Goal: Task Accomplishment & Management: Manage account settings

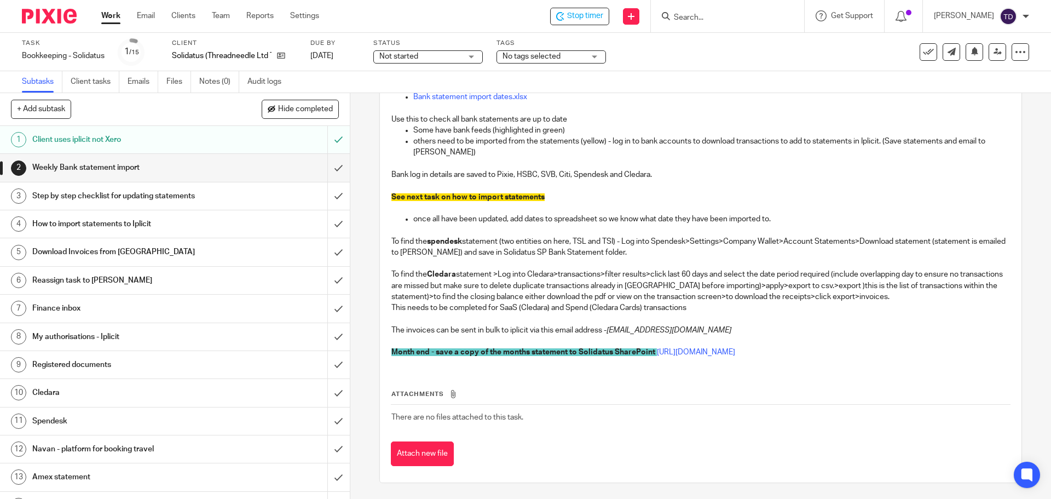
scroll to position [216, 0]
drag, startPoint x: 854, startPoint y: 296, endPoint x: 606, endPoint y: 296, distance: 247.3
click at [606, 324] on p "The invoices can be sent in bulk to iplicit via this email address - a9313f7d-e…" at bounding box center [700, 329] width 618 height 11
click at [607, 326] on em "a9313f7d-edb6-4381-9ec0-6bbd66990deb@ap-automation.iplicit.com" at bounding box center [668, 330] width 125 height 8
drag, startPoint x: 607, startPoint y: 296, endPoint x: 854, endPoint y: 298, distance: 247.4
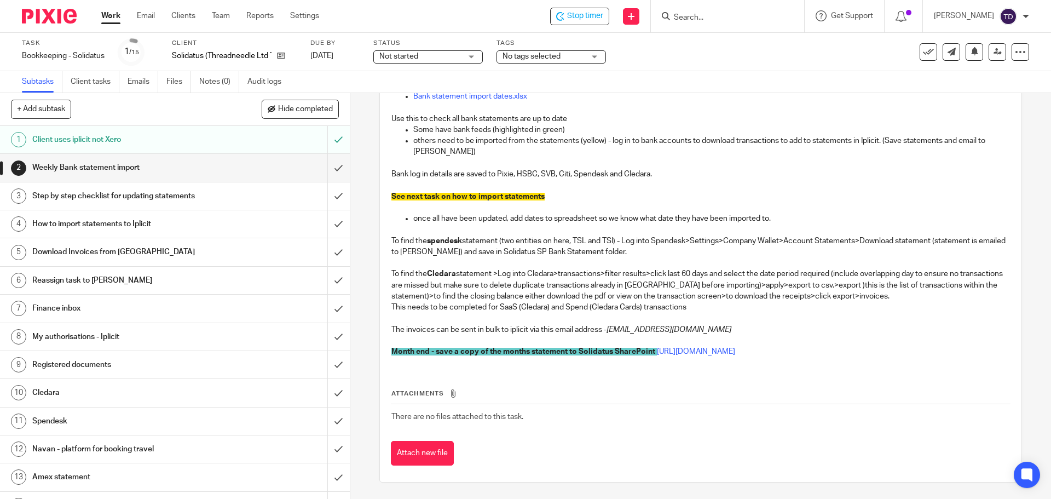
click at [731, 326] on em "a9313f7d-edb6-4381-9ec0-6bbd66990deb@ap-automation.iplicit.com" at bounding box center [668, 330] width 125 height 8
copy em "a9313f7d-edb6-4381-9ec0-6bbd66990deb@ap-automation.iplicit.com"
click at [327, 167] on input "submit" at bounding box center [175, 167] width 350 height 27
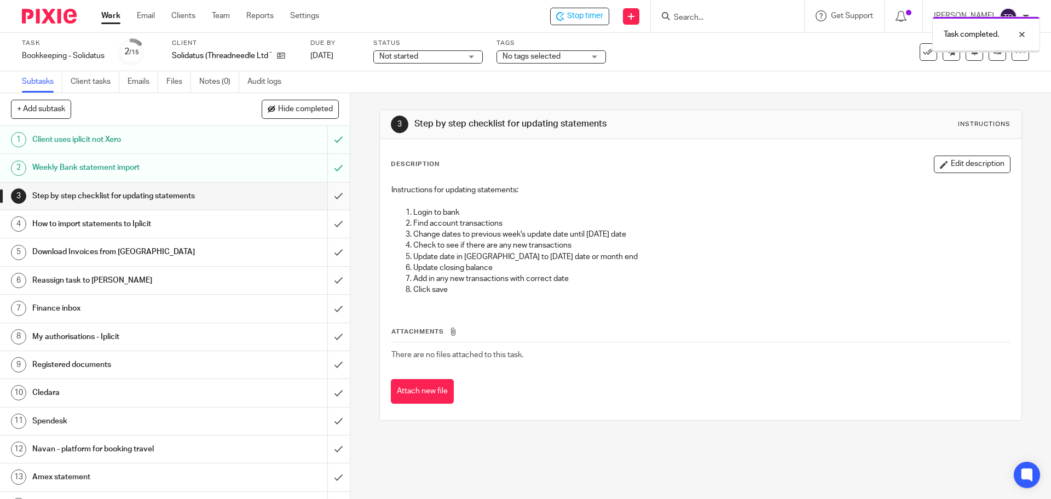
click at [323, 197] on input "submit" at bounding box center [175, 195] width 350 height 27
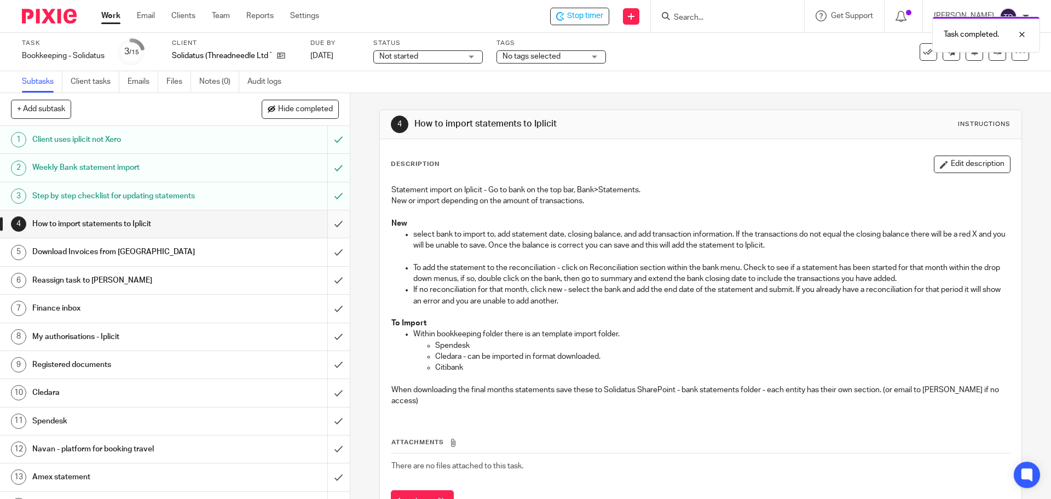
click at [329, 222] on input "submit" at bounding box center [175, 223] width 350 height 27
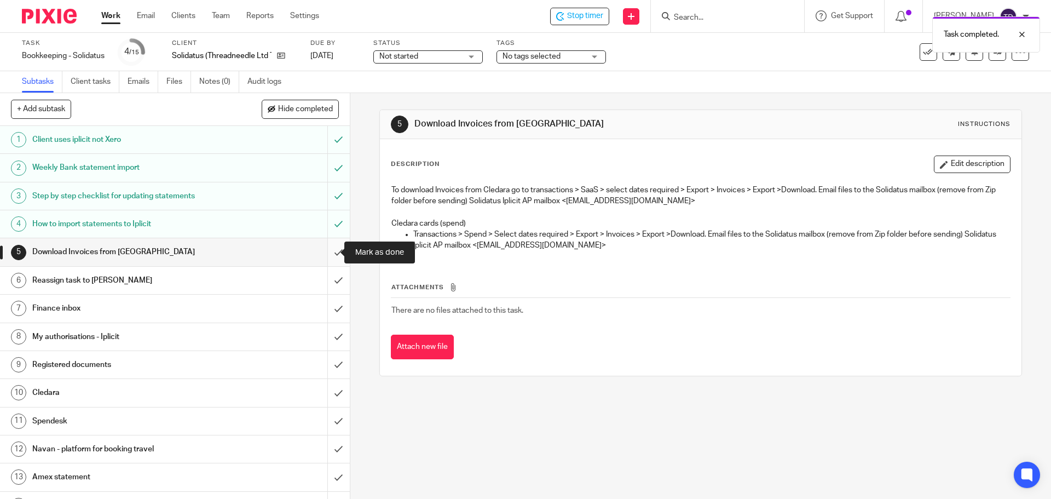
click at [329, 251] on input "submit" at bounding box center [175, 251] width 350 height 27
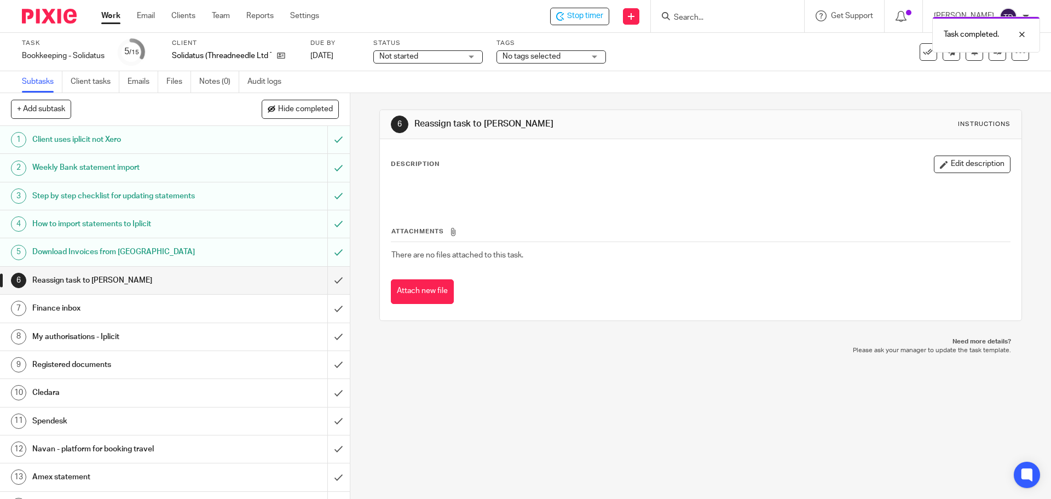
drag, startPoint x: 1011, startPoint y: 84, endPoint x: 1007, endPoint y: 76, distance: 9.4
click at [1010, 83] on div "Subtasks Client tasks Emails Files Notes (0) Audit logs" at bounding box center [525, 82] width 1051 height 22
click at [1019, 30] on div at bounding box center [1014, 34] width 30 height 13
click at [993, 51] on icon at bounding box center [997, 52] width 8 height 8
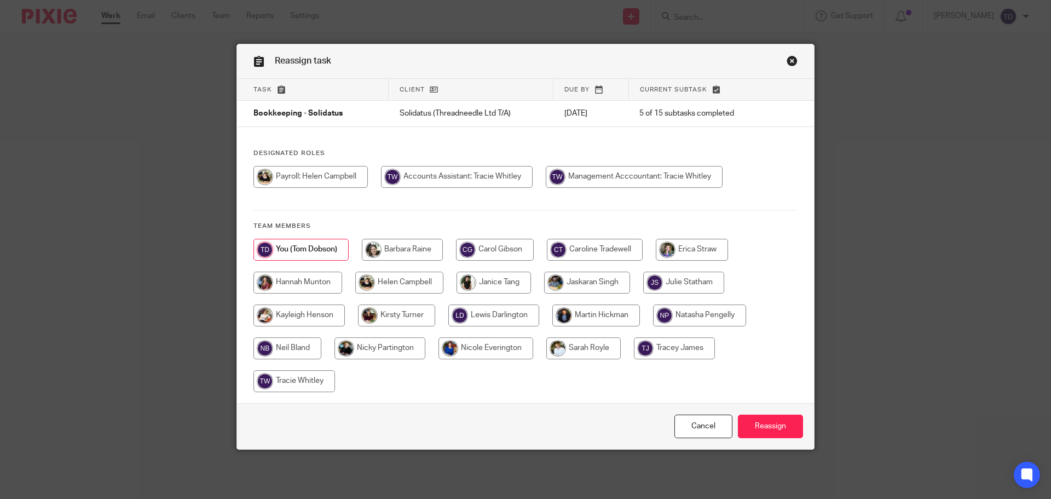
click at [617, 175] on input "radio" at bounding box center [634, 177] width 177 height 22
radio input "true"
click at [770, 420] on input "Reassign" at bounding box center [770, 426] width 65 height 24
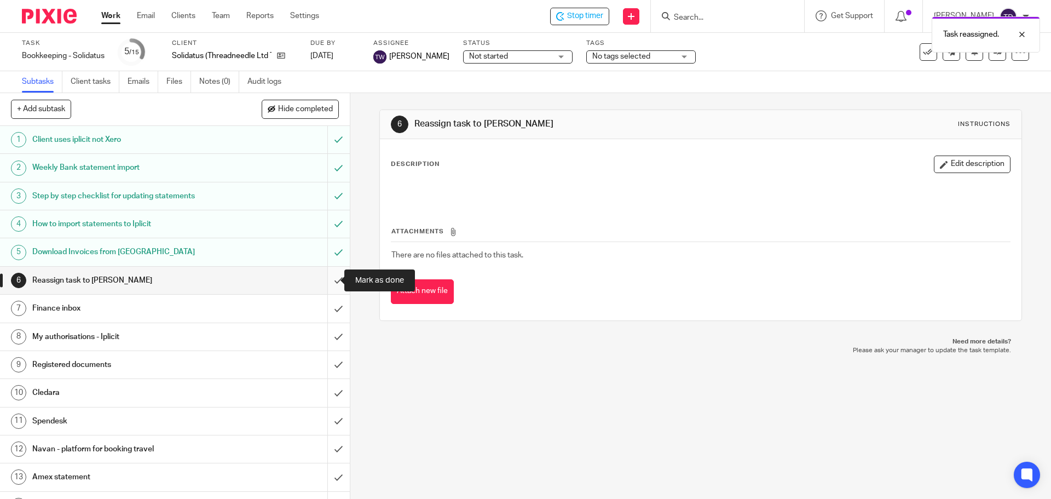
click at [329, 275] on input "submit" at bounding box center [175, 279] width 350 height 27
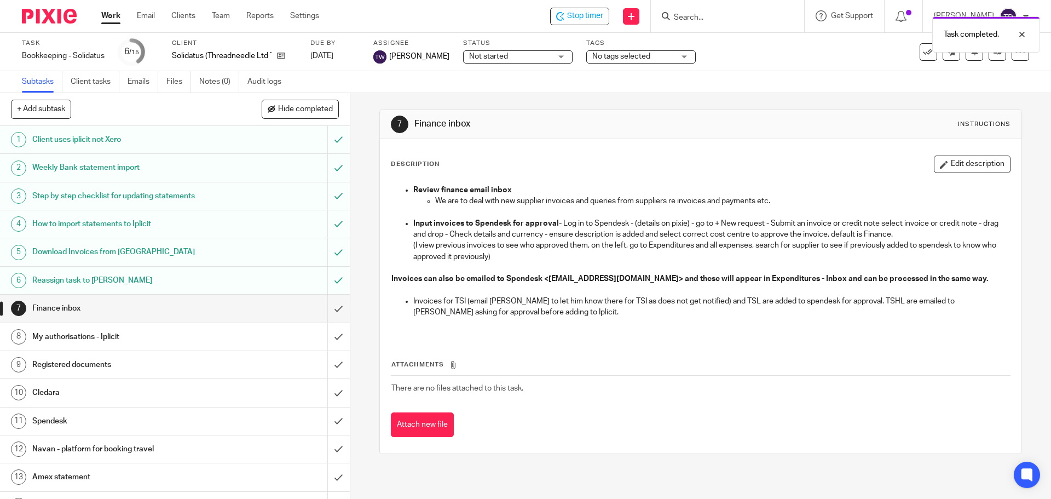
click at [596, 13] on div "Task completed." at bounding box center [782, 32] width 514 height 42
click at [598, 16] on span "Stop timer" at bounding box center [585, 15] width 36 height 11
click at [676, 412] on div "Attach new file" at bounding box center [700, 424] width 619 height 25
click at [69, 22] on img at bounding box center [49, 16] width 55 height 15
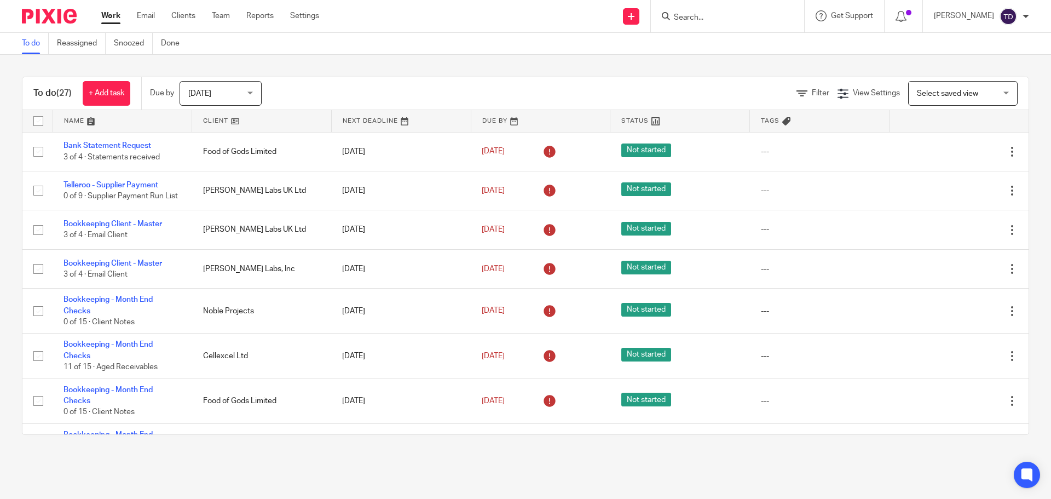
click at [69, 21] on img at bounding box center [49, 16] width 55 height 15
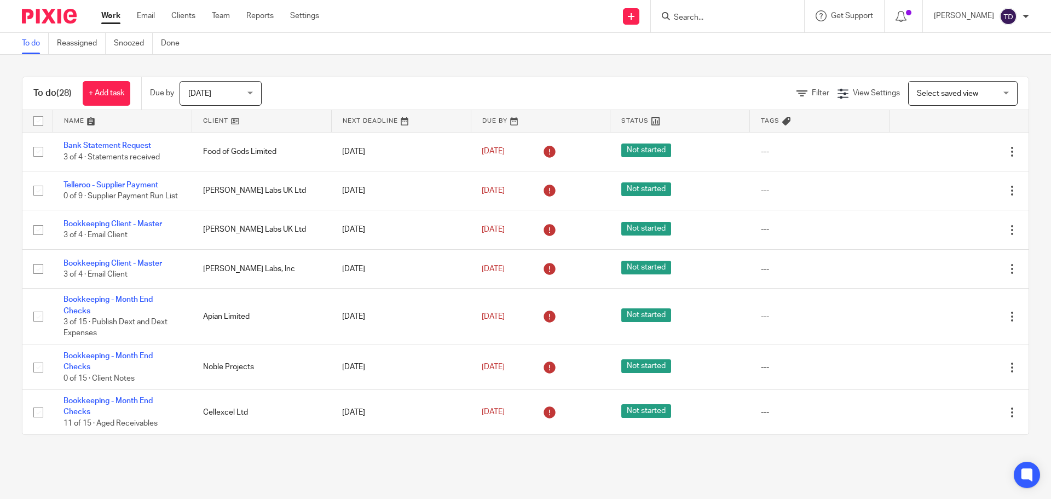
click at [1017, 19] on div "Tom Dobson" at bounding box center [981, 17] width 95 height 18
click at [671, 61] on div "To do (28) + Add task Due by Today Today Today Tomorrow This week Next week Thi…" at bounding box center [525, 256] width 1051 height 402
click at [651, 66] on div "To do (28) + Add task Due by Today Today Today Tomorrow This week Next week Thi…" at bounding box center [525, 256] width 1051 height 402
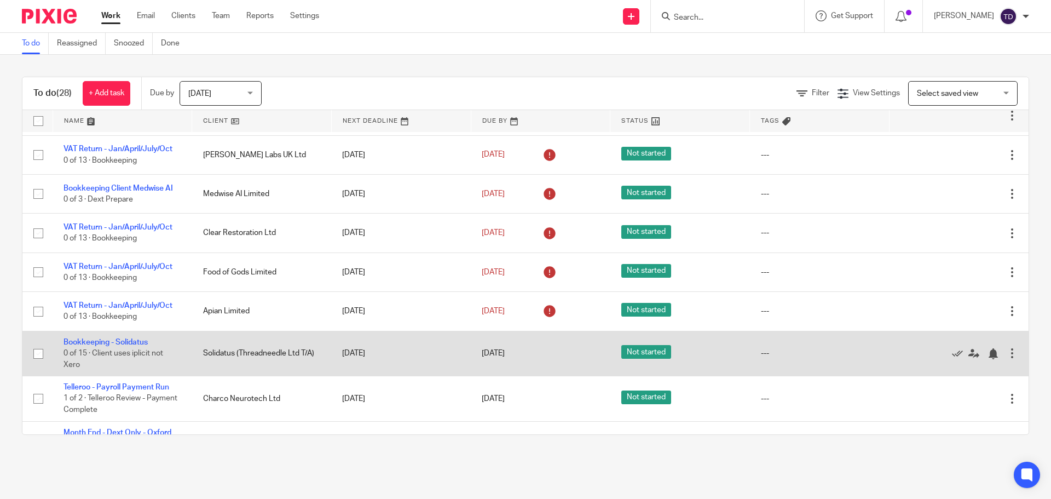
scroll to position [897, 0]
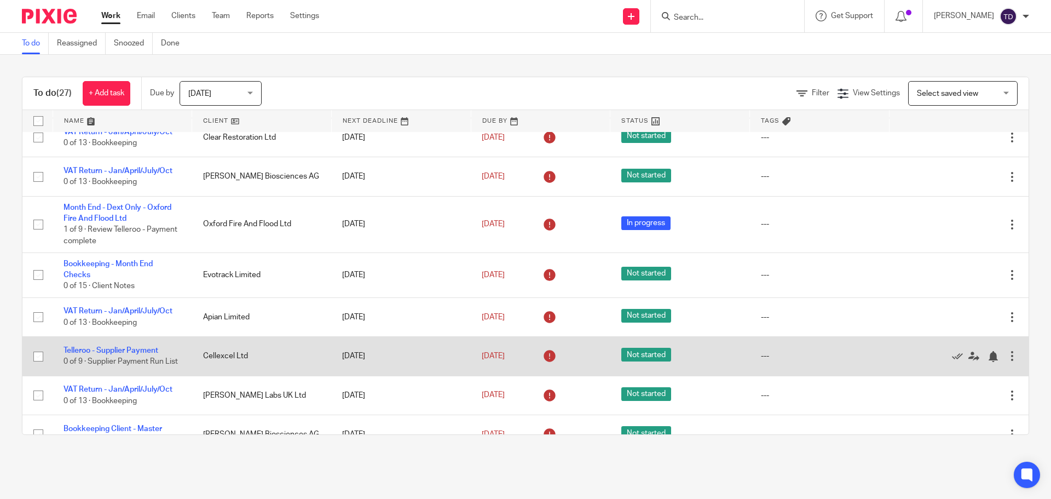
scroll to position [766, 0]
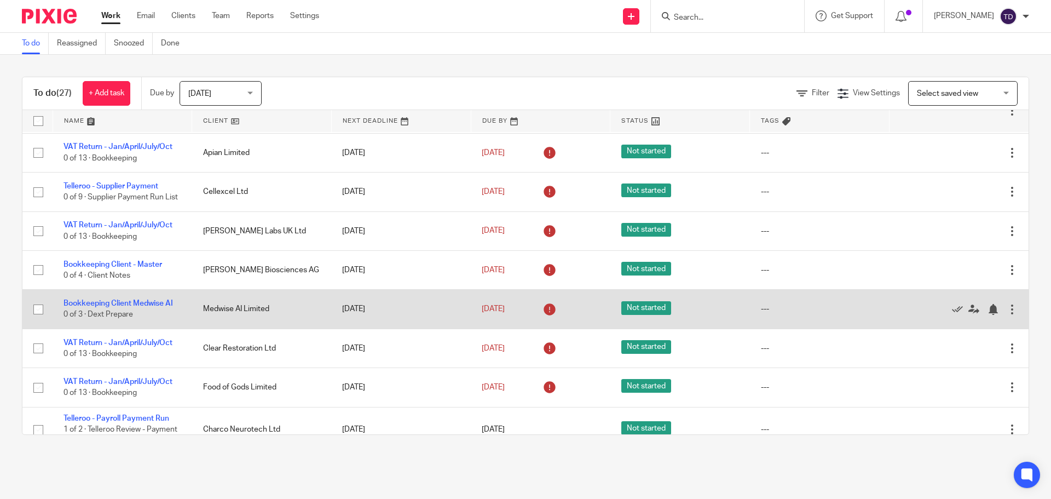
drag, startPoint x: 140, startPoint y: 315, endPoint x: 154, endPoint y: 322, distance: 15.7
click at [154, 322] on td "Bookkeeping Client Medwise AI 0 of 3 · Dext Prepare" at bounding box center [123, 308] width 140 height 39
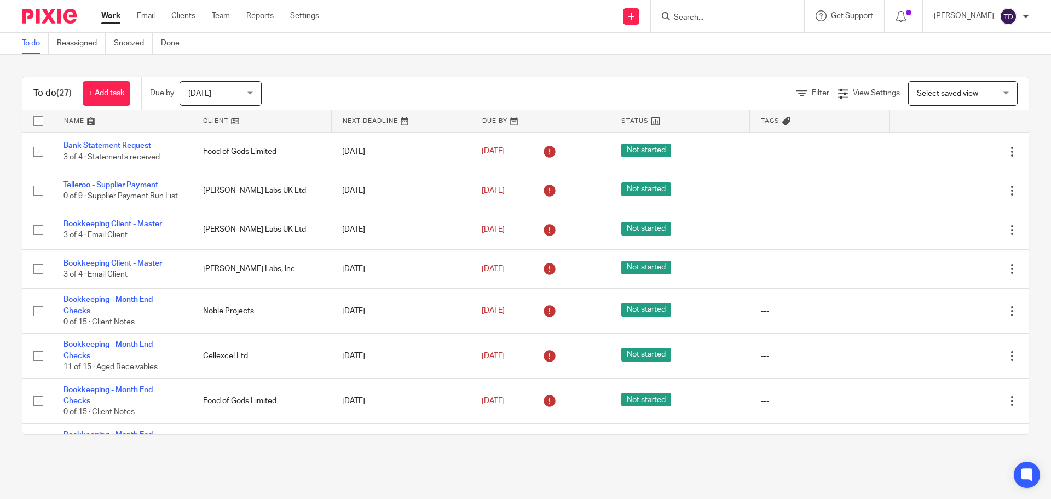
click at [1005, 21] on img at bounding box center [1008, 17] width 18 height 18
click at [967, 76] on span "Logout" at bounding box center [978, 76] width 25 height 8
